Goal: Information Seeking & Learning: Learn about a topic

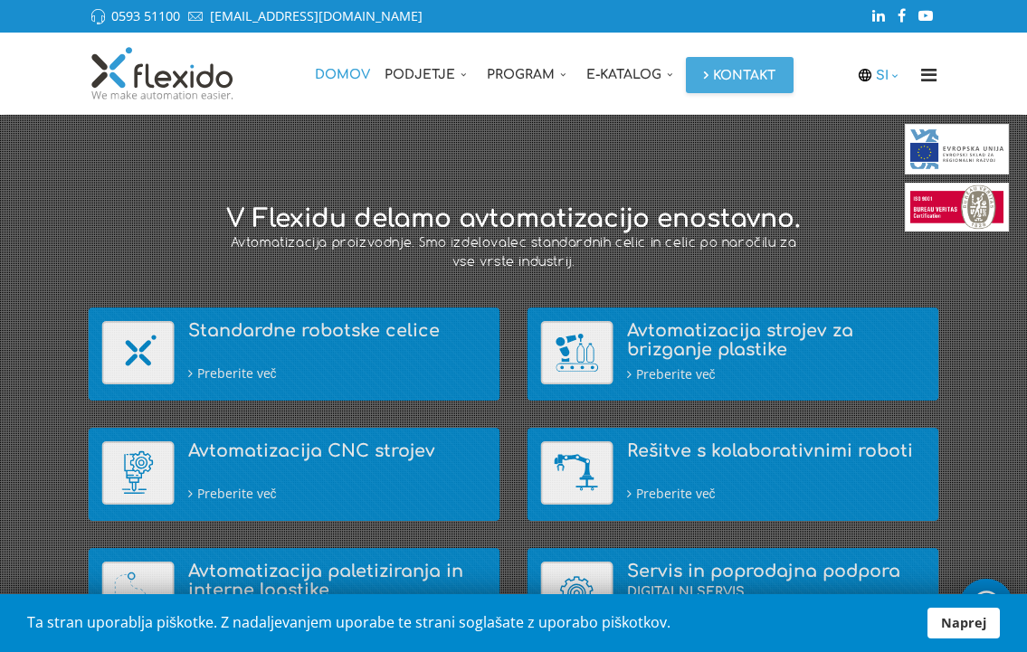
click at [888, 75] on icon at bounding box center [895, 76] width 14 height 13
click at [887, 140] on link "EN" at bounding box center [887, 146] width 45 height 35
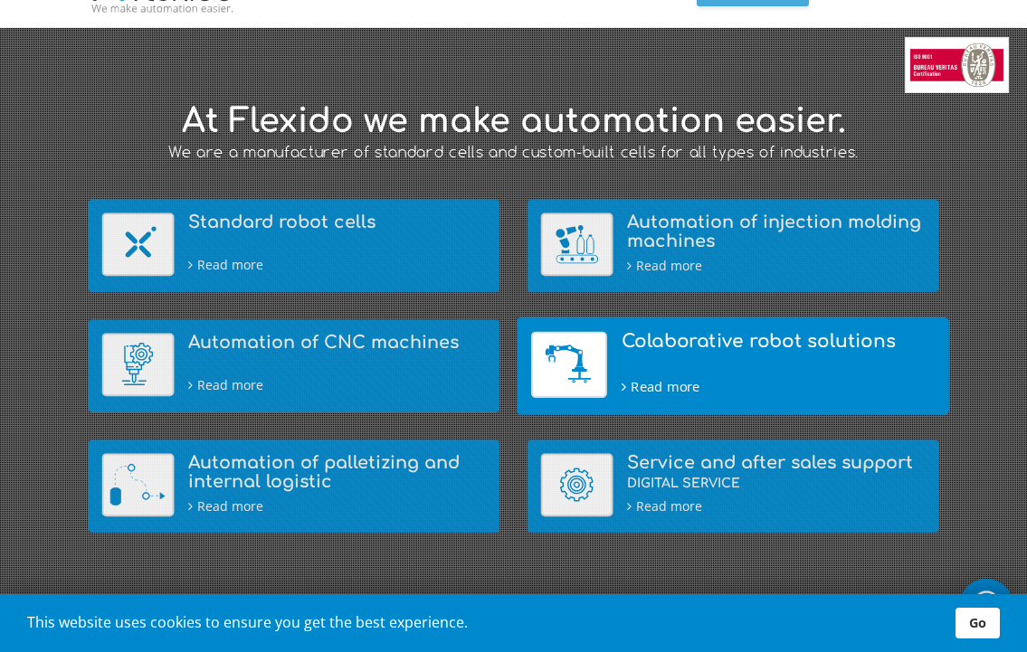
scroll to position [90, 0]
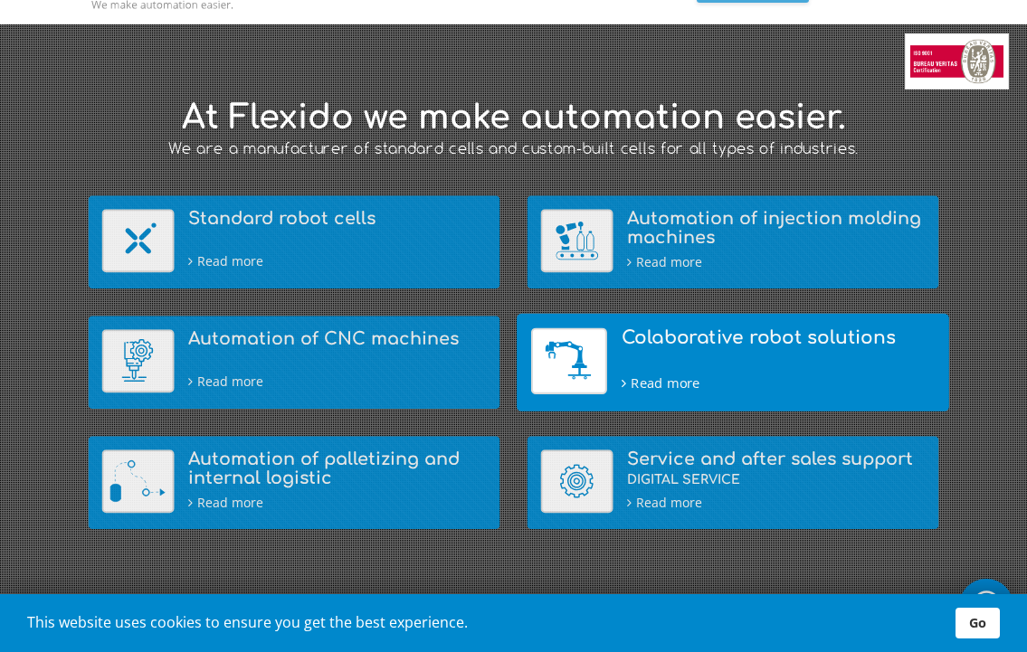
click at [649, 330] on h4 "Colaborative robot solutions" at bounding box center [778, 337] width 314 height 20
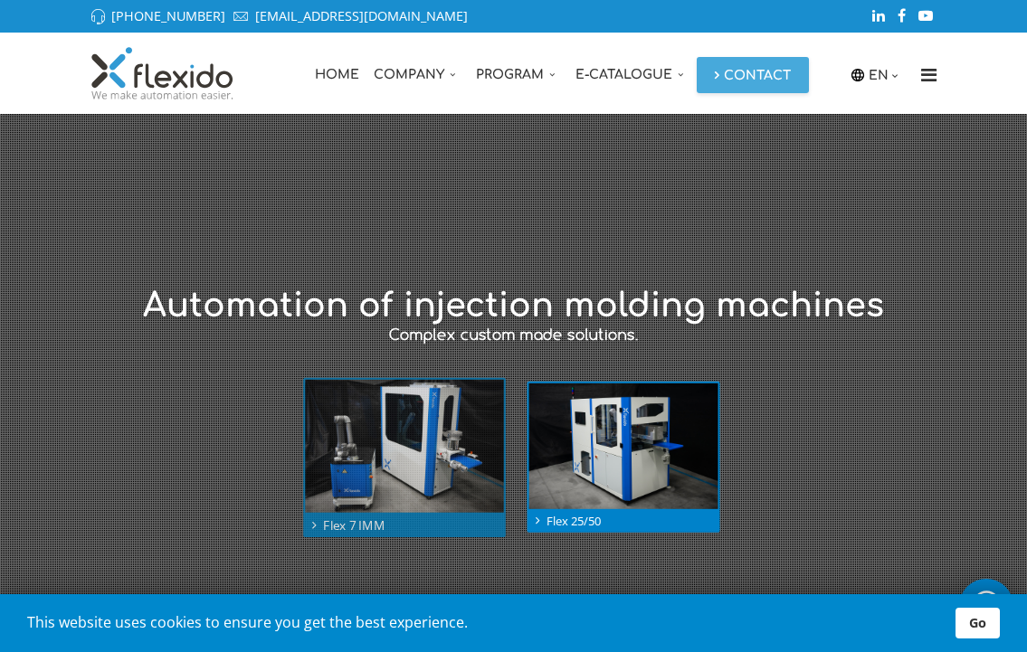
click at [396, 430] on img at bounding box center [404, 446] width 198 height 132
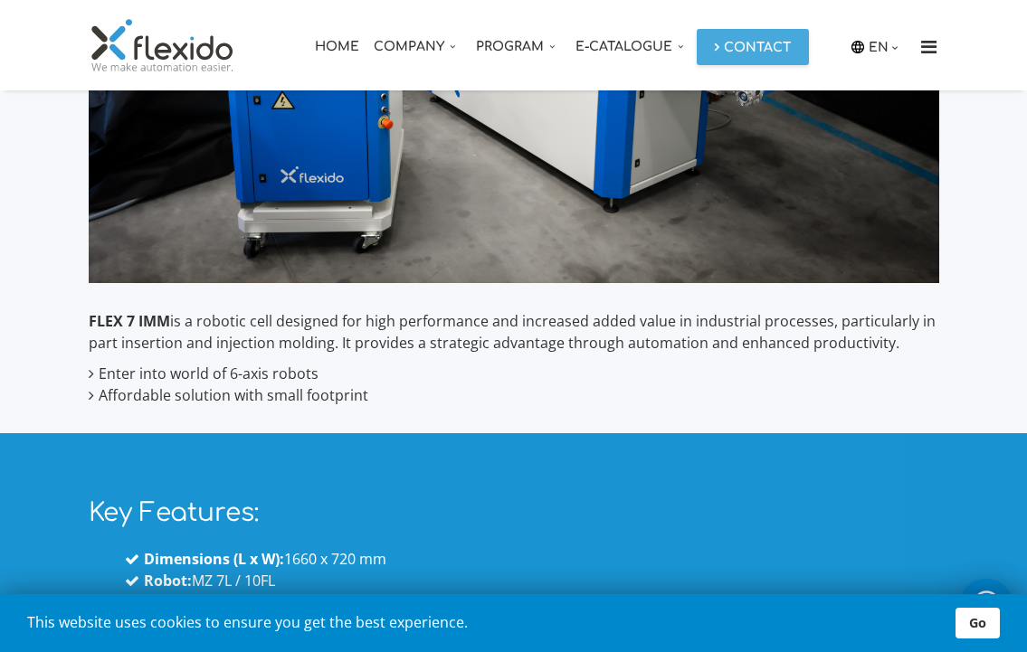
scroll to position [525, 0]
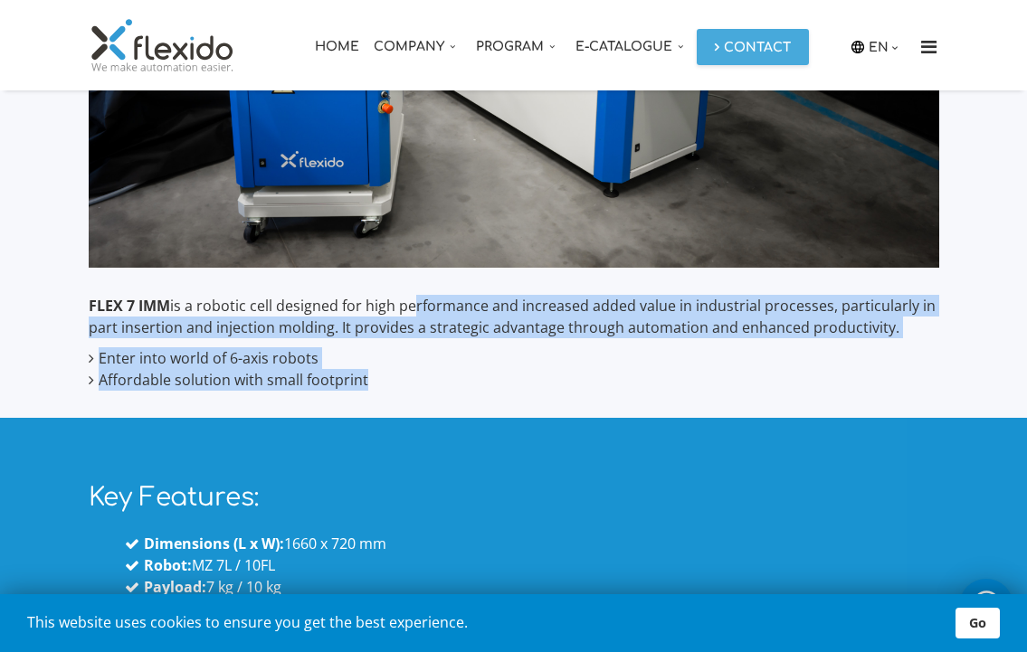
drag, startPoint x: 411, startPoint y: 311, endPoint x: 474, endPoint y: 378, distance: 92.1
click at [474, 378] on div "FLEX 7 IMM is a robotic cell designed for high performance and increased added …" at bounding box center [514, 343] width 850 height 96
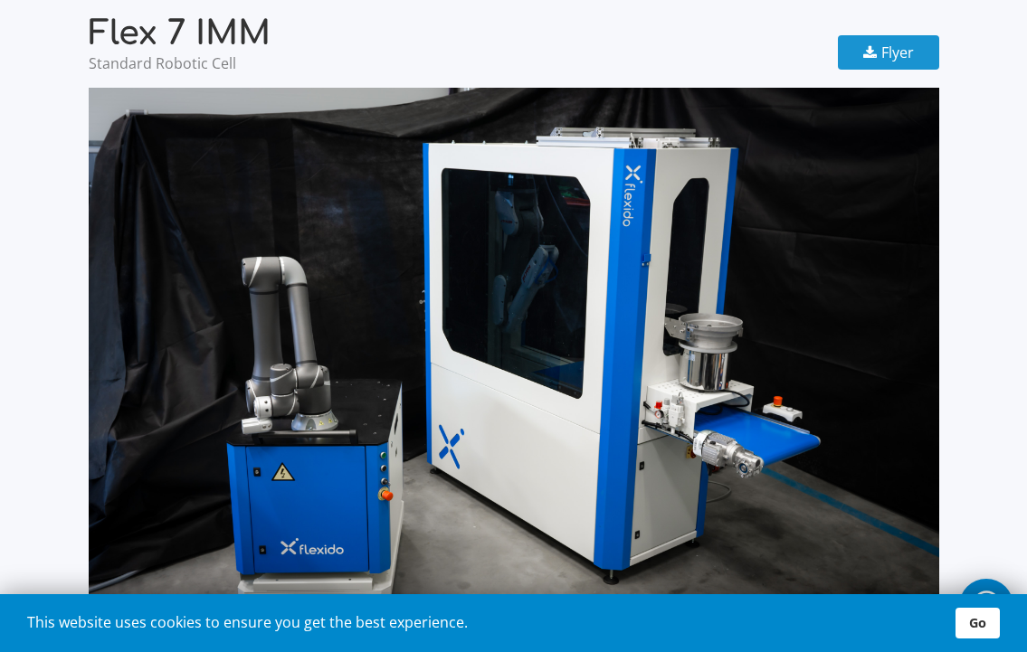
scroll to position [137, 0]
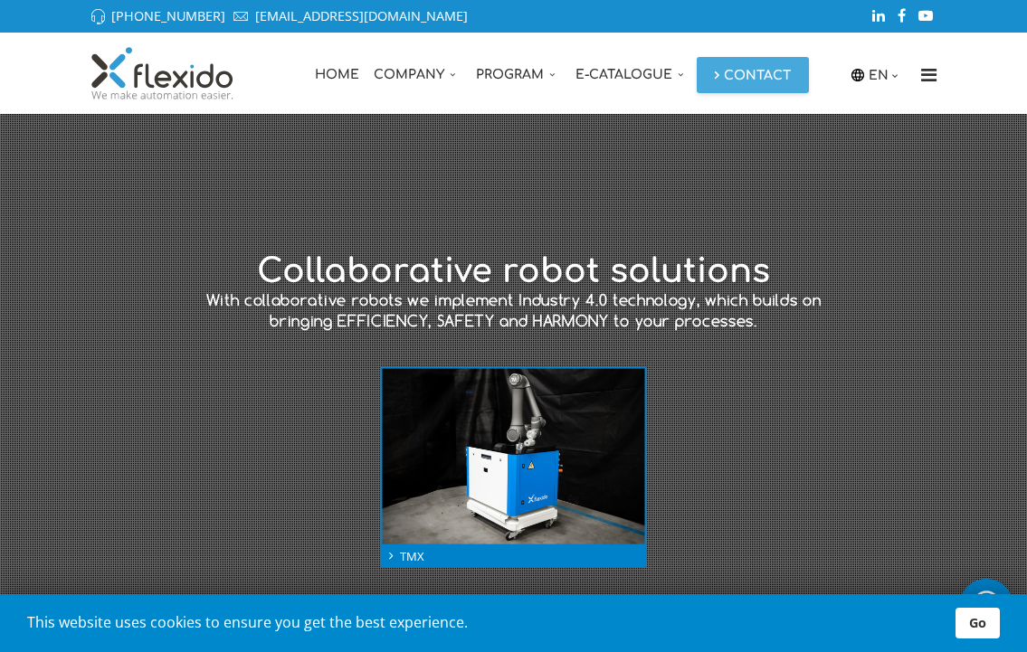
click at [992, 624] on link "Go" at bounding box center [977, 623] width 44 height 31
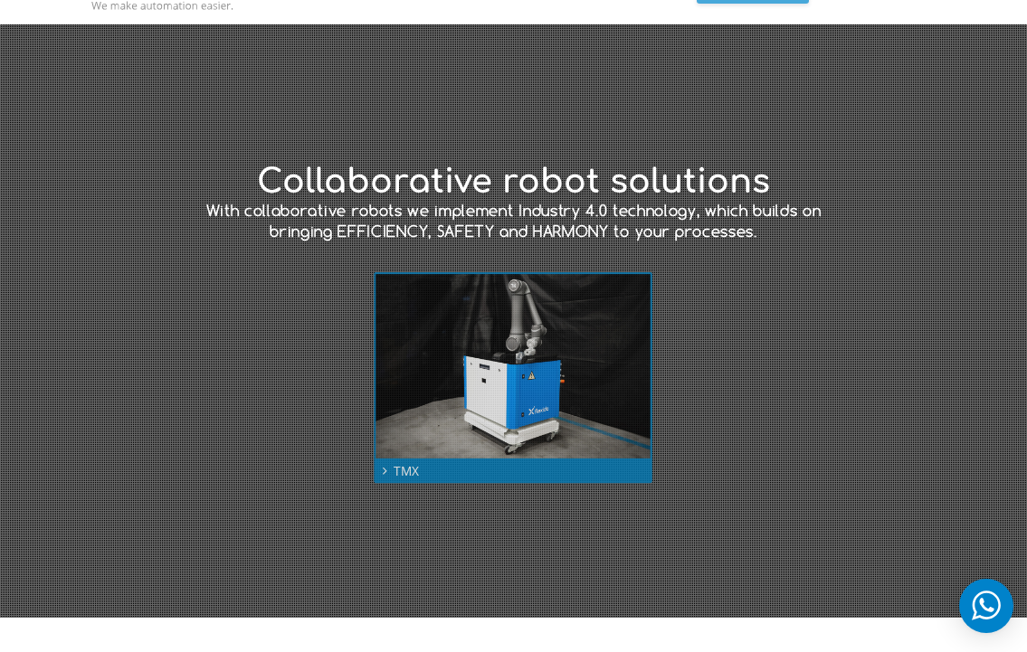
scroll to position [90, 0]
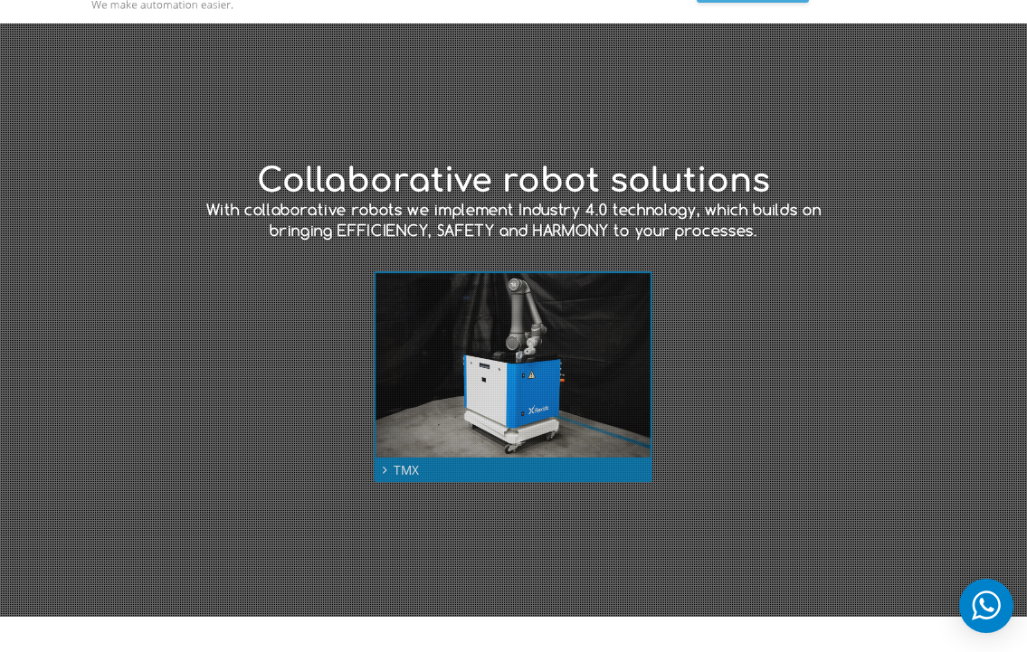
click at [516, 341] on img at bounding box center [513, 365] width 275 height 184
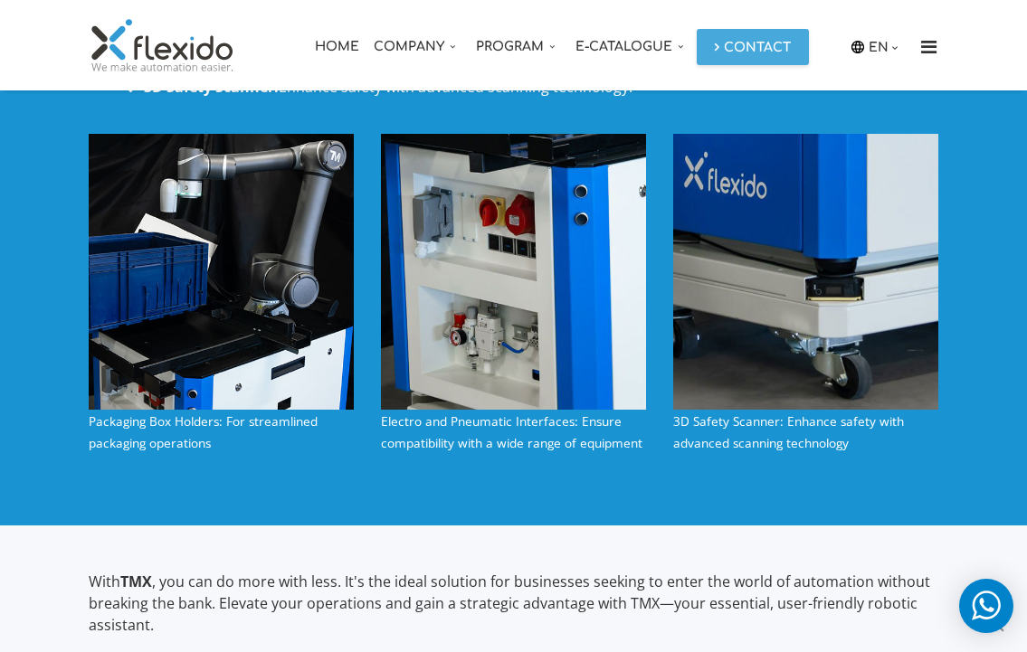
scroll to position [2110, 0]
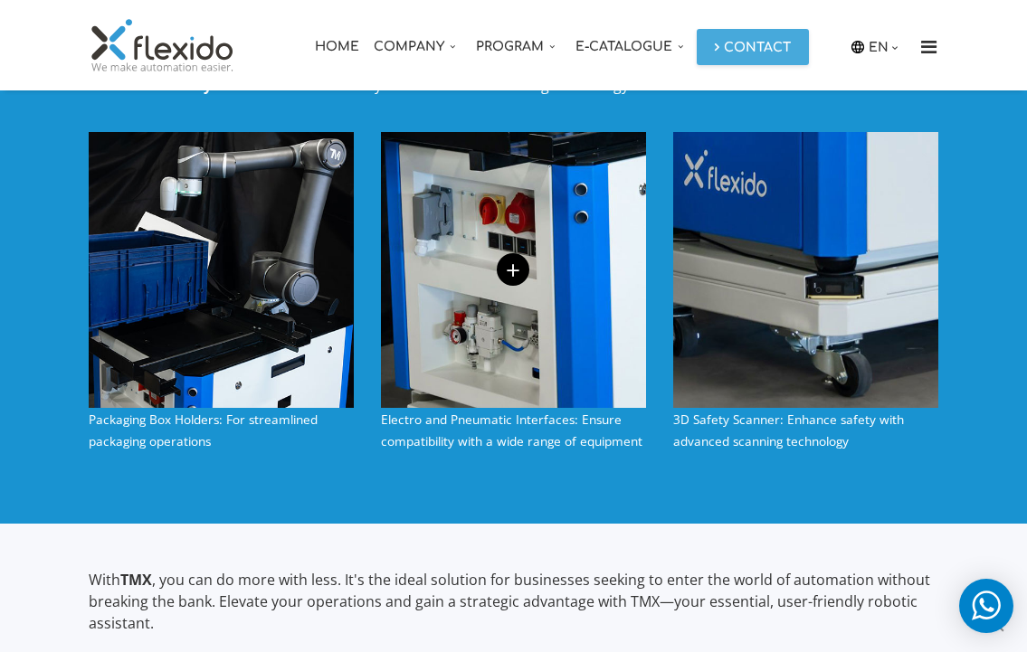
click at [512, 265] on link "+" at bounding box center [513, 269] width 33 height 33
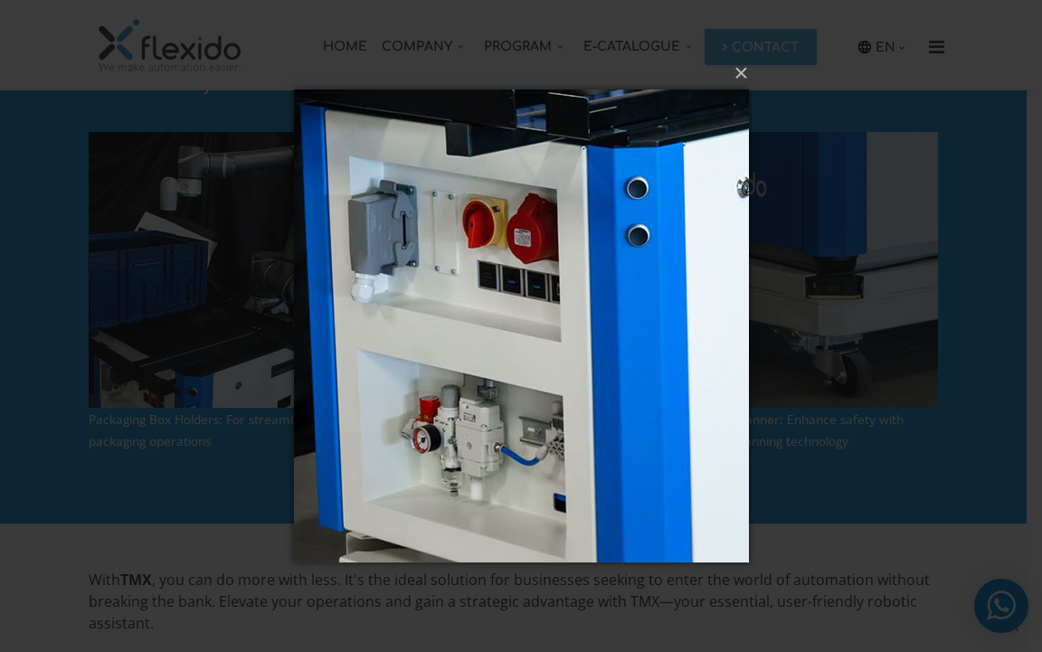
click at [244, 308] on div "× Loading..." at bounding box center [521, 326] width 1042 height 652
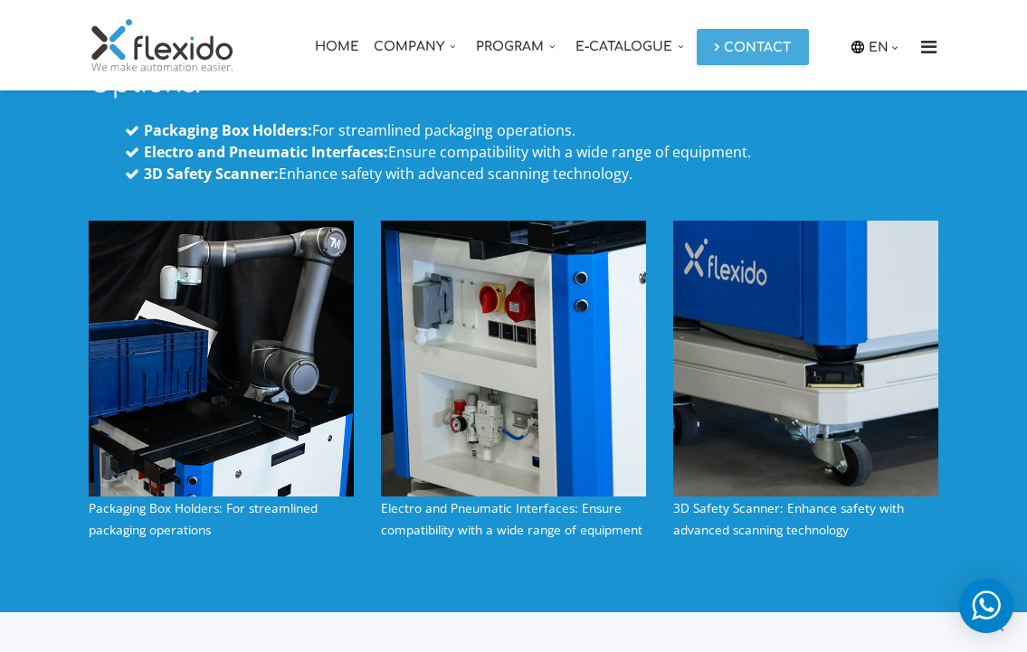
scroll to position [2020, 0]
